Goal: Check status: Check status

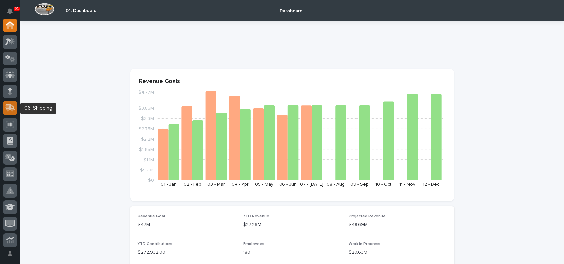
click at [9, 108] on icon at bounding box center [10, 107] width 9 height 6
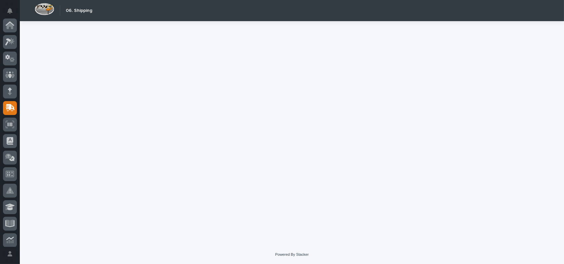
scroll to position [83, 0]
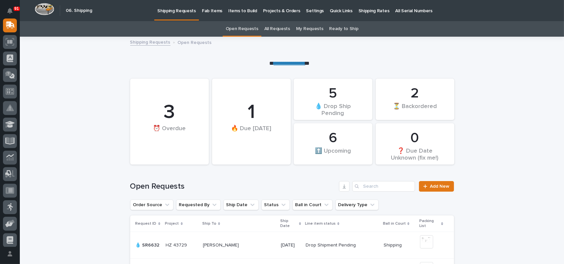
click at [276, 24] on link "All Requests" at bounding box center [277, 29] width 26 height 16
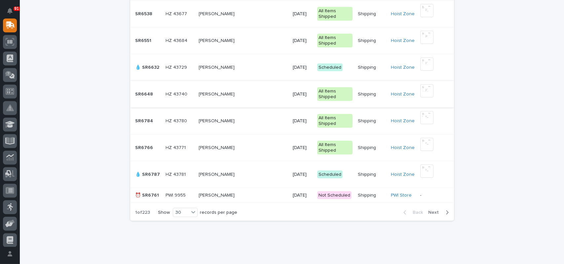
scroll to position [776, 0]
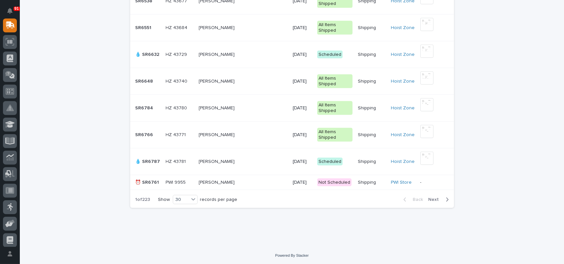
click at [262, 184] on div "[PERSON_NAME] [PERSON_NAME]" at bounding box center [243, 182] width 89 height 11
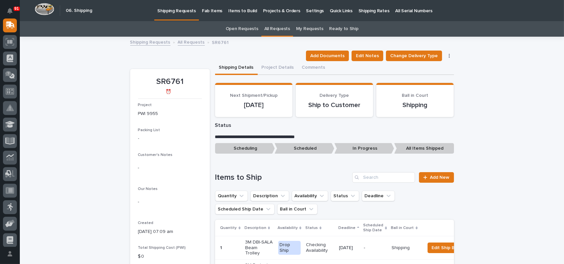
click at [275, 27] on link "All Requests" at bounding box center [277, 29] width 26 height 16
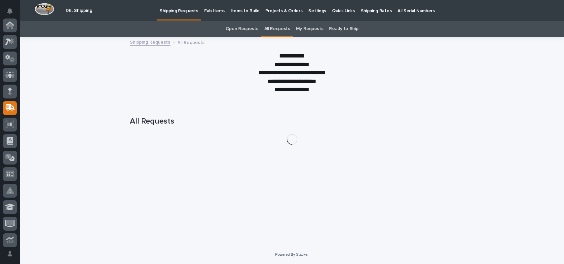
scroll to position [83, 0]
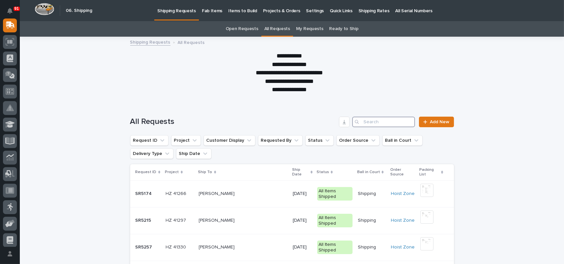
click at [363, 121] on input "Search" at bounding box center [383, 122] width 63 height 11
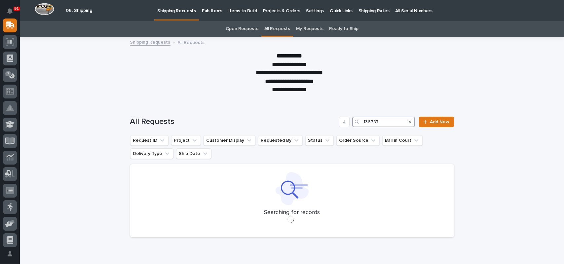
type input "136787"
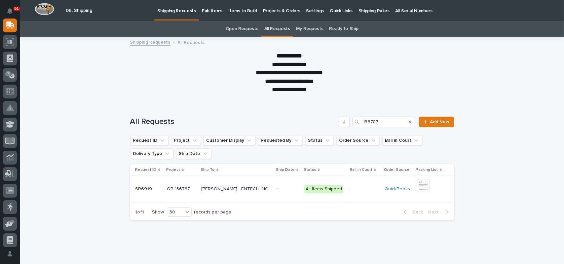
click at [226, 189] on p "[PERSON_NAME] - ENTECH INC" at bounding box center [235, 188] width 68 height 7
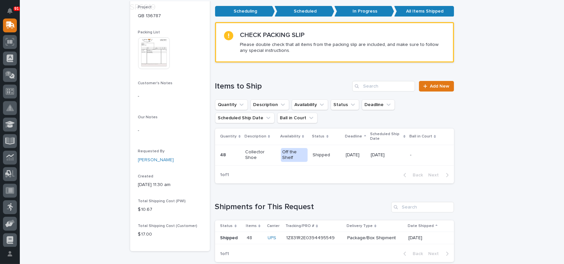
scroll to position [132, 0]
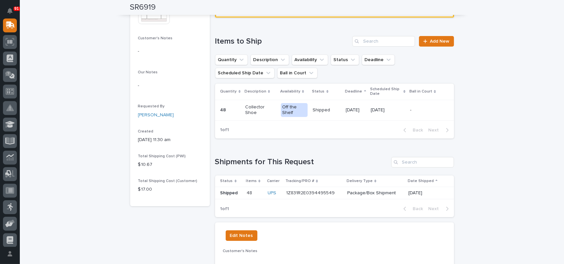
click at [304, 192] on p "1Z831R2E0394495549" at bounding box center [311, 192] width 50 height 7
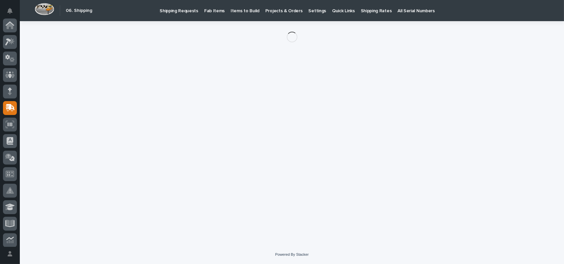
scroll to position [83, 0]
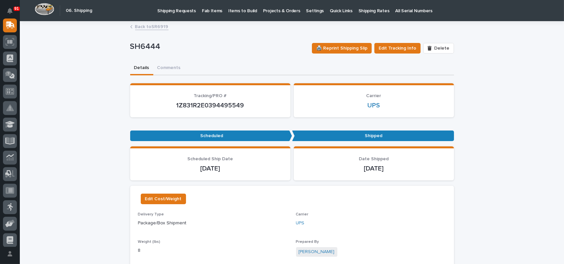
click at [190, 106] on p "1Z831R2E0394495549" at bounding box center [210, 105] width 144 height 8
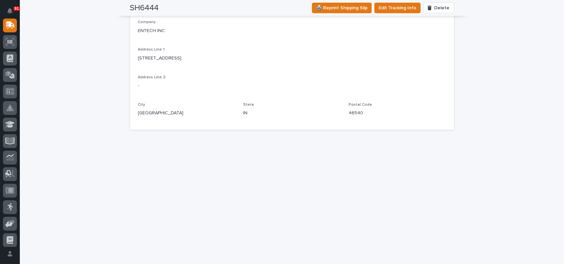
scroll to position [807, 0]
